Goal: Find specific page/section: Find specific page/section

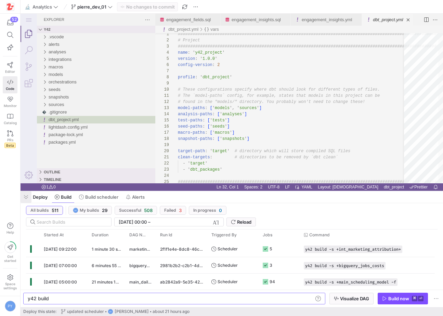
click at [29, 197] on span "button" at bounding box center [26, 197] width 11 height 12
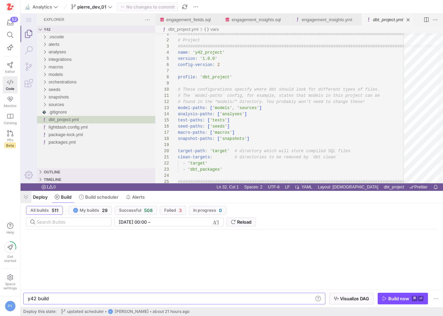
scroll to position [6, 0]
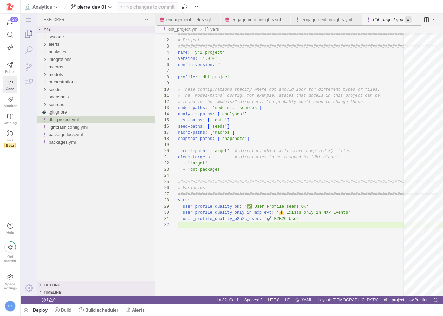
click at [411, 21] on link "Close (⌘W)" at bounding box center [407, 19] width 7 height 7
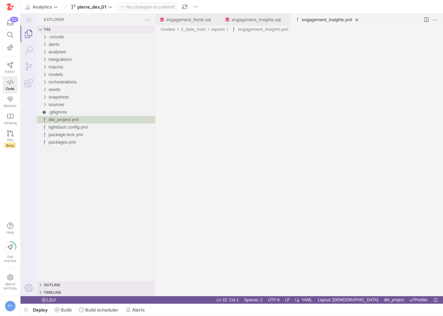
scroll to position [0, 0]
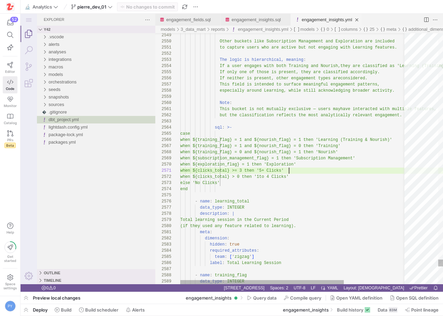
scroll to position [0, 109]
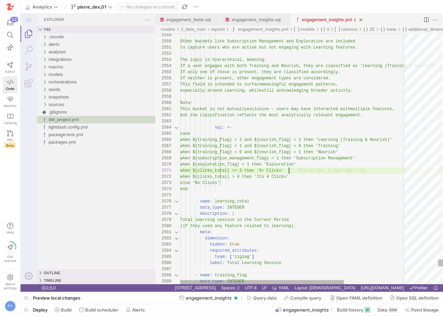
click at [156, 42] on div "2550" at bounding box center [167, 41] width 25 height 6
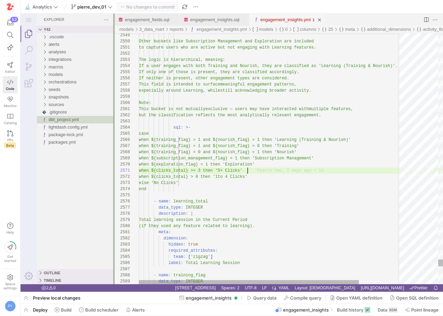
drag, startPoint x: 155, startPoint y: 42, endPoint x: 114, endPoint y: 42, distance: 41.4
click at [114, 42] on div at bounding box center [113, 149] width 1 height 270
